Goal: Task Accomplishment & Management: Complete application form

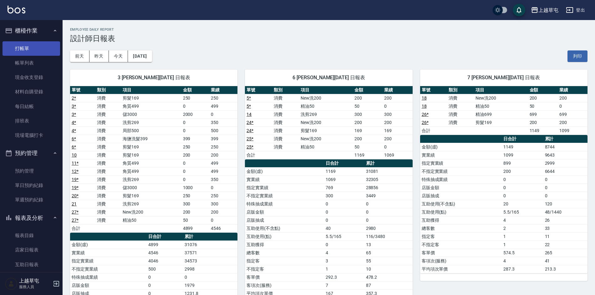
drag, startPoint x: 0, startPoint y: 0, endPoint x: 28, endPoint y: 45, distance: 53.1
click at [28, 45] on link "打帳單" at bounding box center [32, 48] width 58 height 14
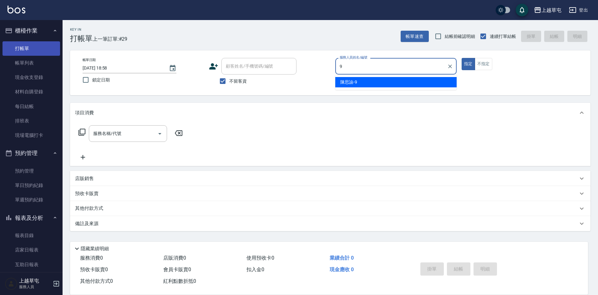
type input "[PERSON_NAME]-9"
type button "true"
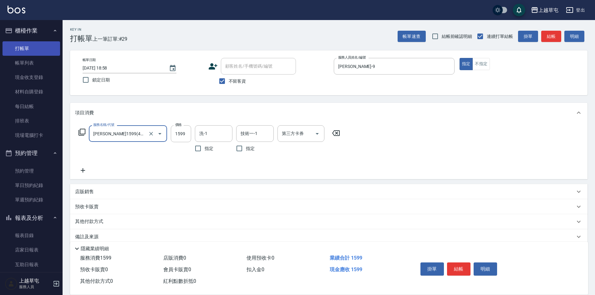
type input "[PERSON_NAME]1599(41599)"
type input "2099"
type input "[PERSON_NAME]-33"
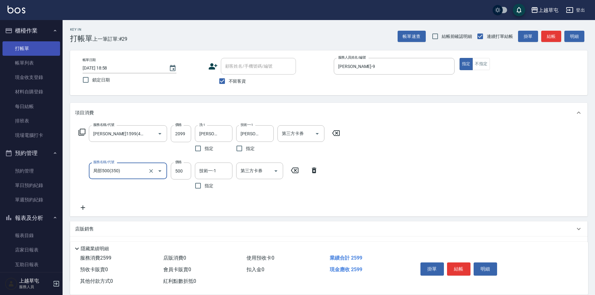
type input "局部500(350)"
type input "[PERSON_NAME]-33"
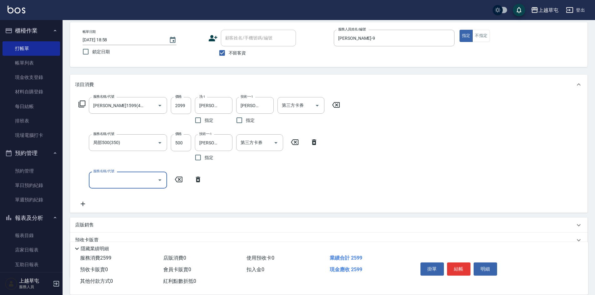
scroll to position [71, 0]
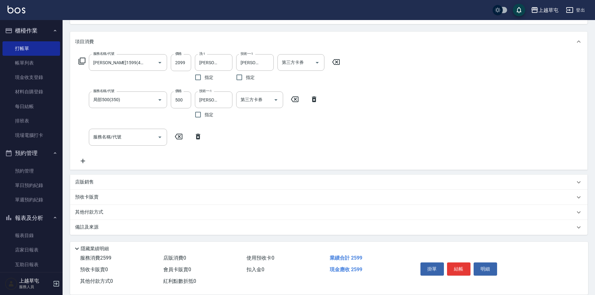
click at [86, 209] on p "其他付款方式" at bounding box center [90, 212] width 31 height 7
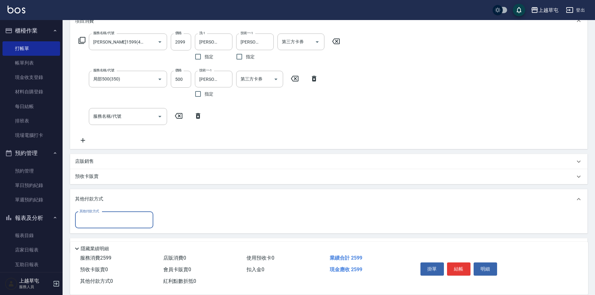
scroll to position [110, 0]
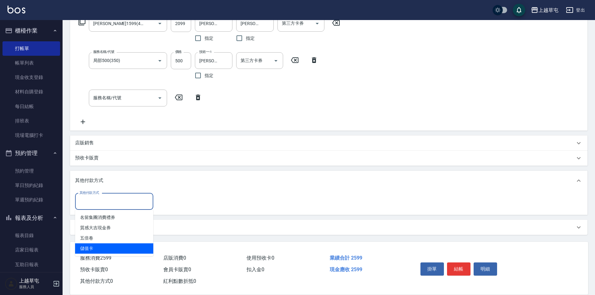
type input "儲值卡"
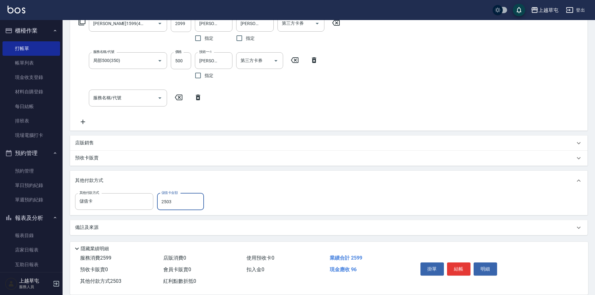
type input "2503"
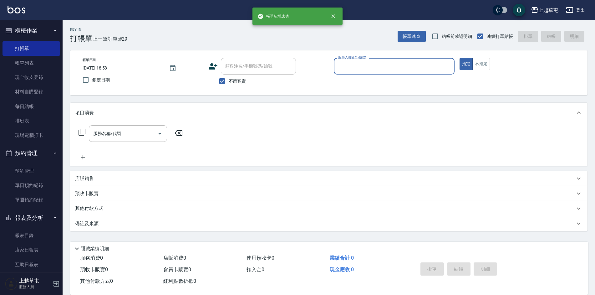
scroll to position [0, 0]
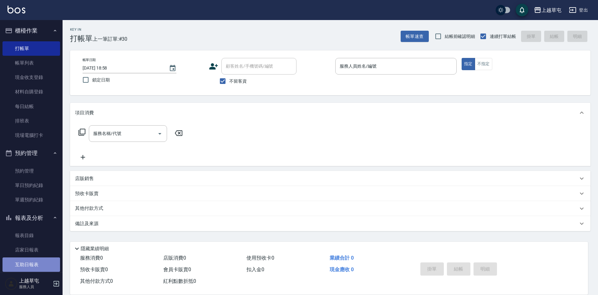
click at [37, 262] on link "互助日報表" at bounding box center [32, 264] width 58 height 14
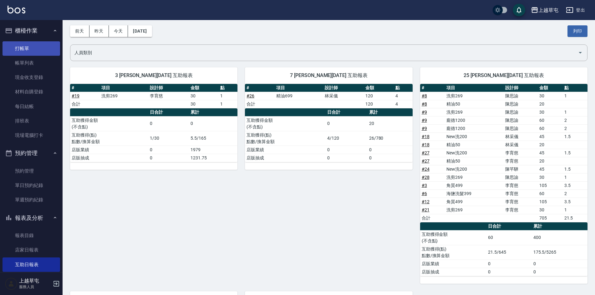
scroll to position [17, 0]
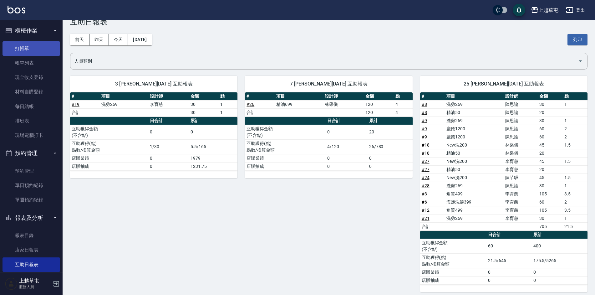
click at [39, 44] on link "打帳單" at bounding box center [32, 48] width 58 height 14
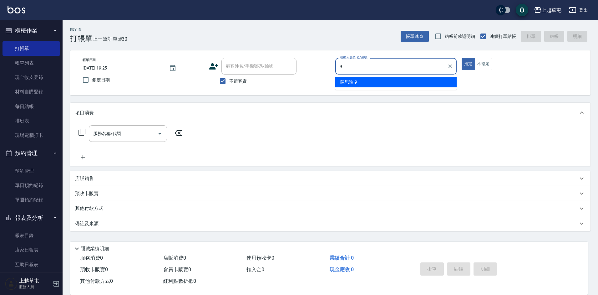
type input "[PERSON_NAME]-9"
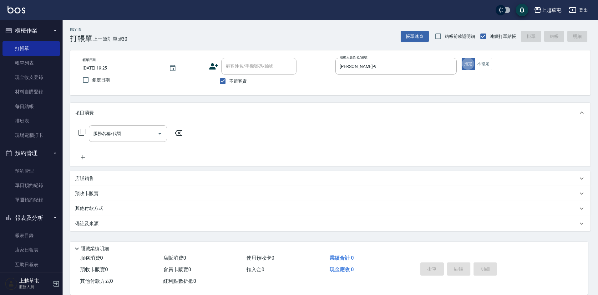
type button "true"
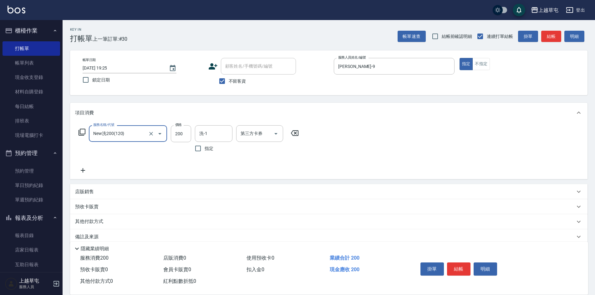
type input "New洗200(120)"
type input "[PERSON_NAME]-33"
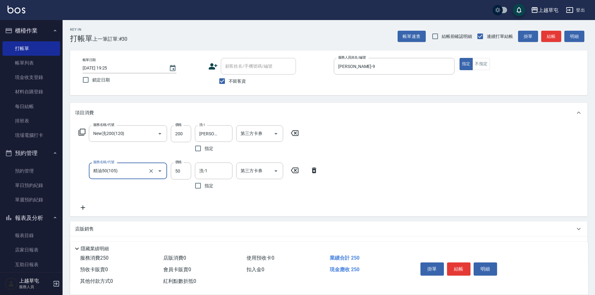
type input "精油50(105)"
type input "[PERSON_NAME]-33"
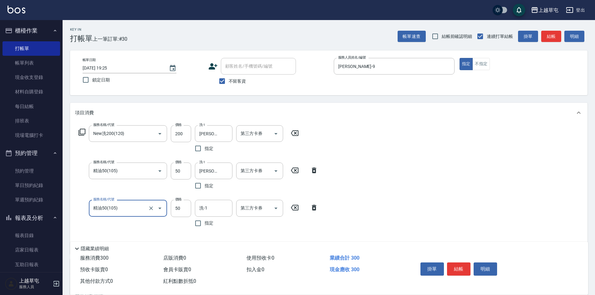
type input "精油50(105)"
type input "[PERSON_NAME]-33"
click at [250, 130] on div "第三方卡券 第三方卡券" at bounding box center [259, 133] width 47 height 17
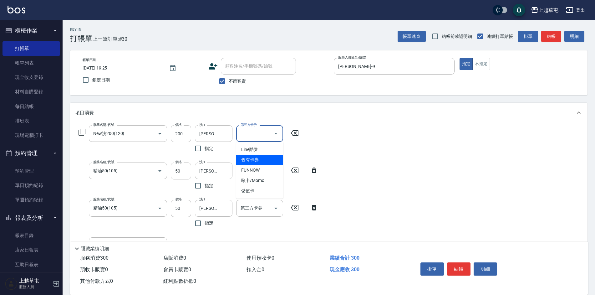
click at [256, 161] on span "舊有卡券" at bounding box center [259, 160] width 47 height 10
type input "舊有卡券"
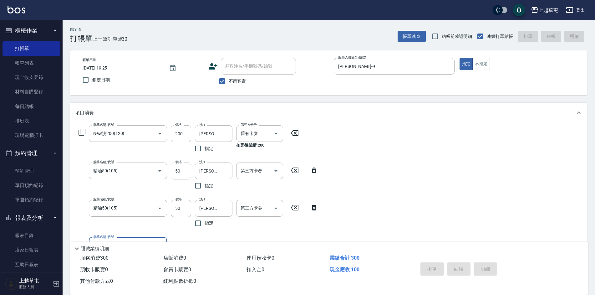
type input "[DATE] 19:43"
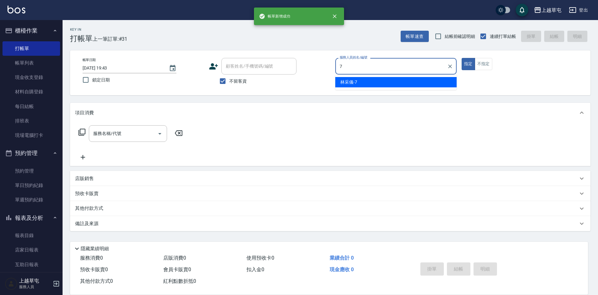
type input "[PERSON_NAME]-7"
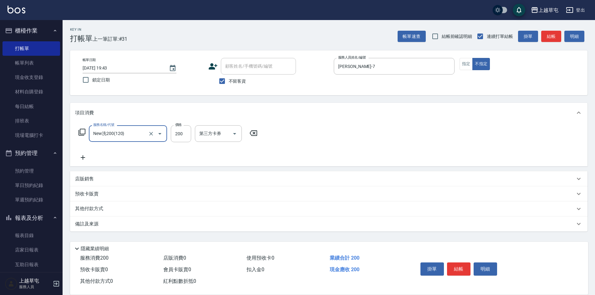
type input "New洗200(120)"
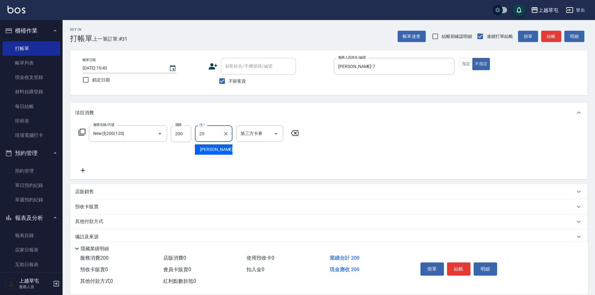
type input "[PERSON_NAME]25"
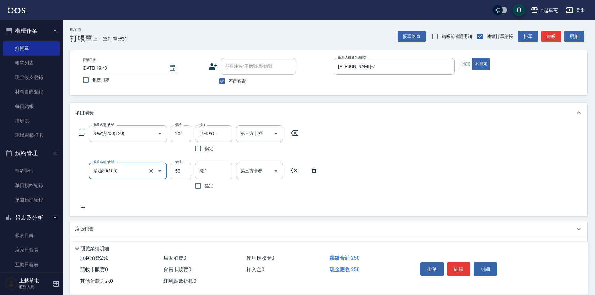
type input "精油50(105)"
type input "[PERSON_NAME]25"
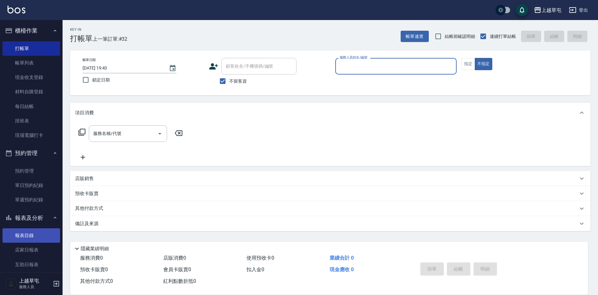
click at [31, 237] on link "報表目錄" at bounding box center [32, 235] width 58 height 14
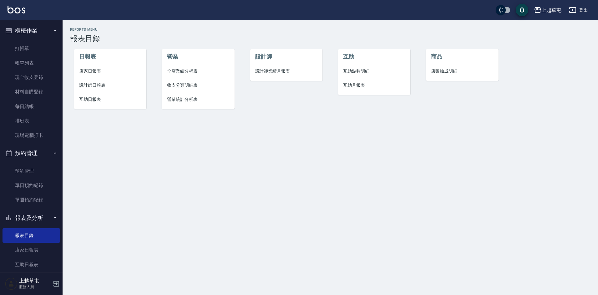
click at [90, 70] on span "店家日報表" at bounding box center [110, 71] width 63 height 7
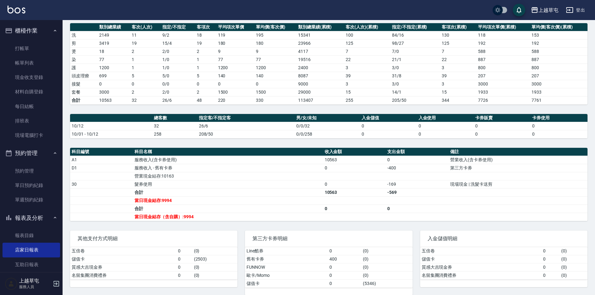
scroll to position [95, 0]
